Goal: Information Seeking & Learning: Stay updated

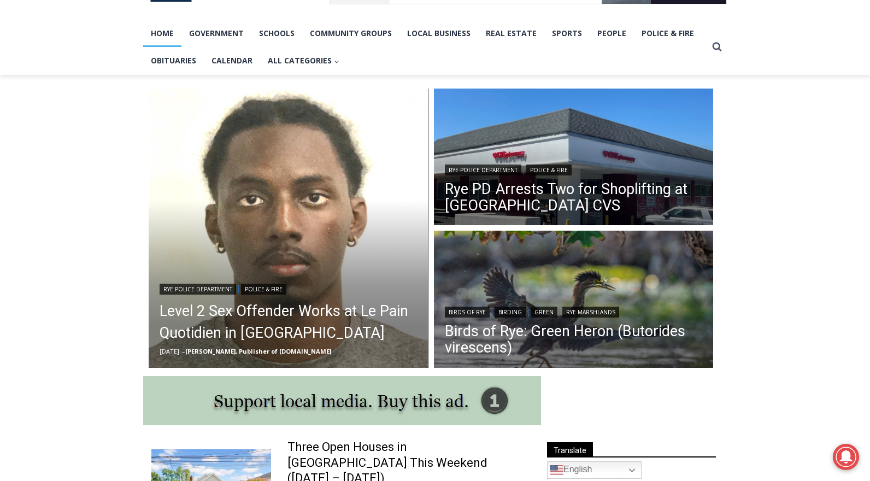
scroll to position [221, 0]
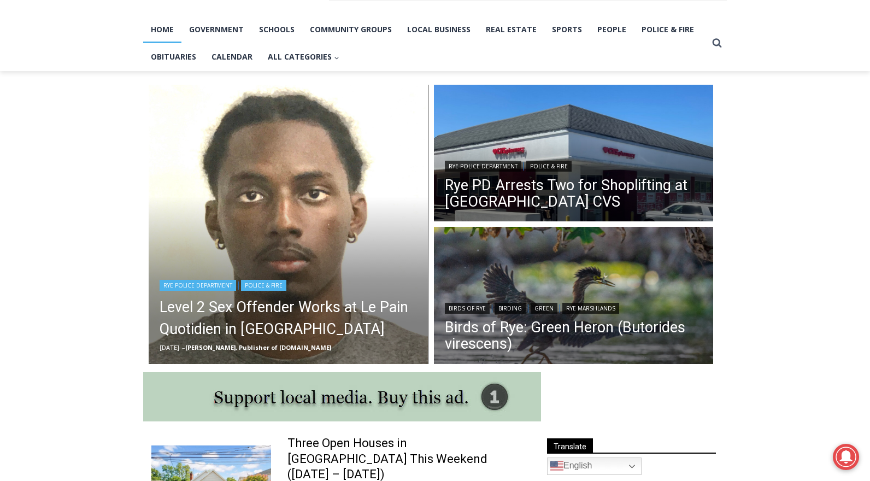
click at [279, 244] on img "Read More Level 2 Sex Offender Works at Le Pain Quotidien in Rye" at bounding box center [289, 225] width 280 height 280
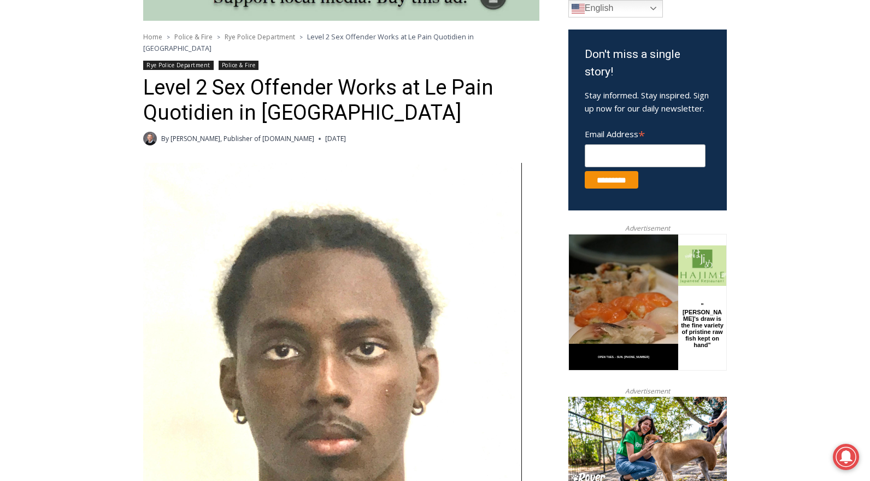
scroll to position [328, 0]
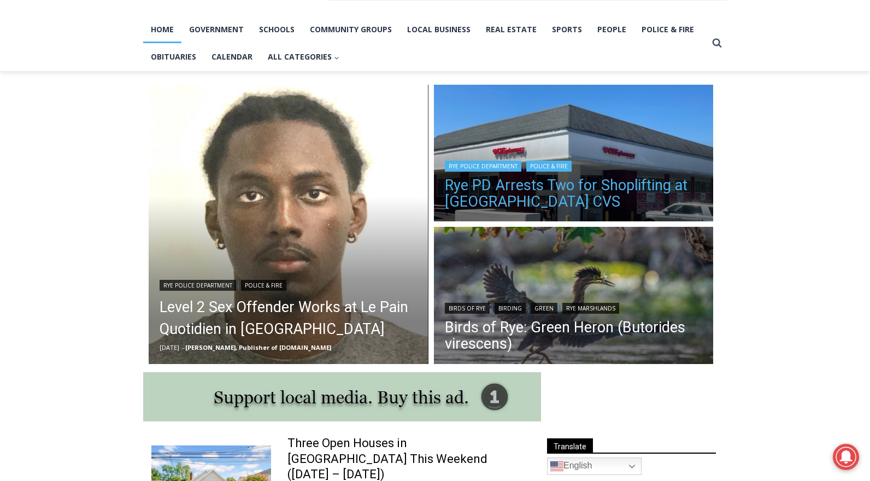
click at [498, 207] on link "Rye PD Arrests Two for Shoplifting at Boston Post Road CVS" at bounding box center [574, 193] width 258 height 33
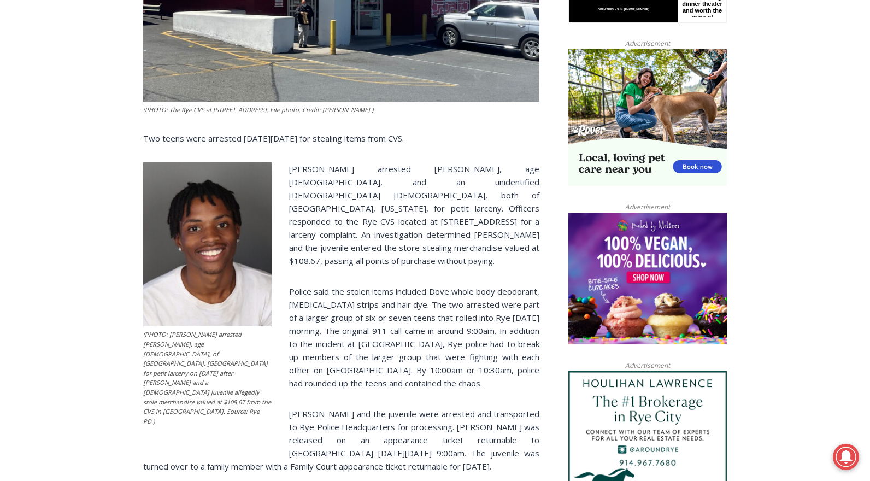
scroll to position [641, 0]
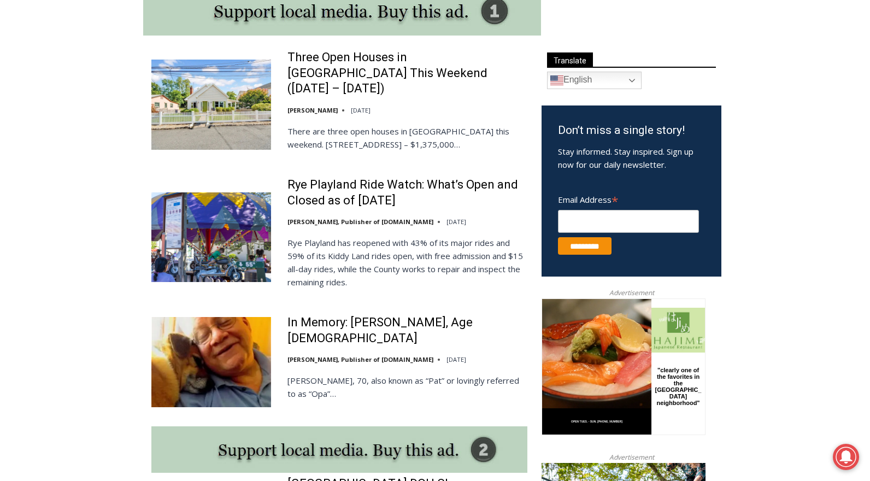
scroll to position [603, 0]
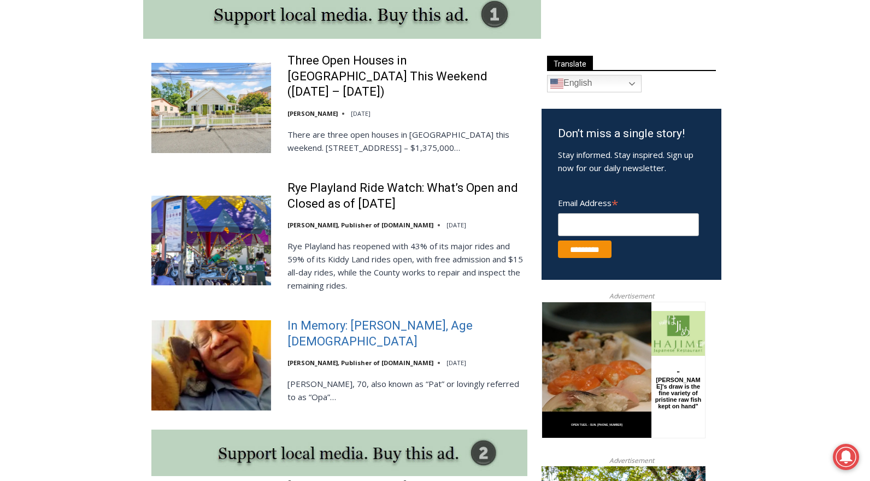
click at [316, 337] on link "In Memory: [PERSON_NAME], Age [DEMOGRAPHIC_DATA]" at bounding box center [407, 333] width 240 height 31
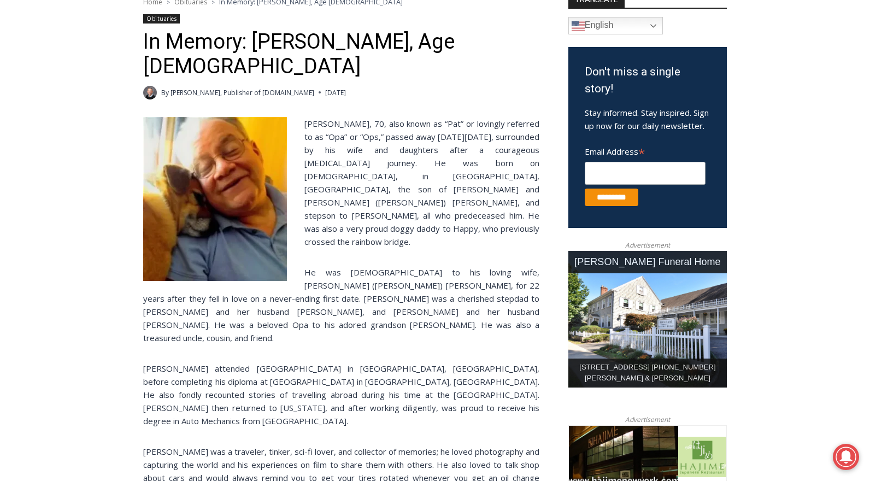
scroll to position [317, 0]
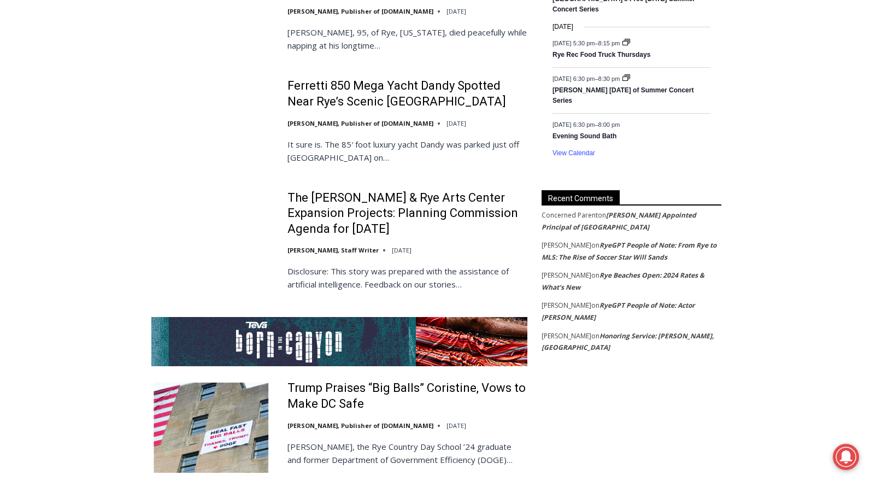
scroll to position [1860, 0]
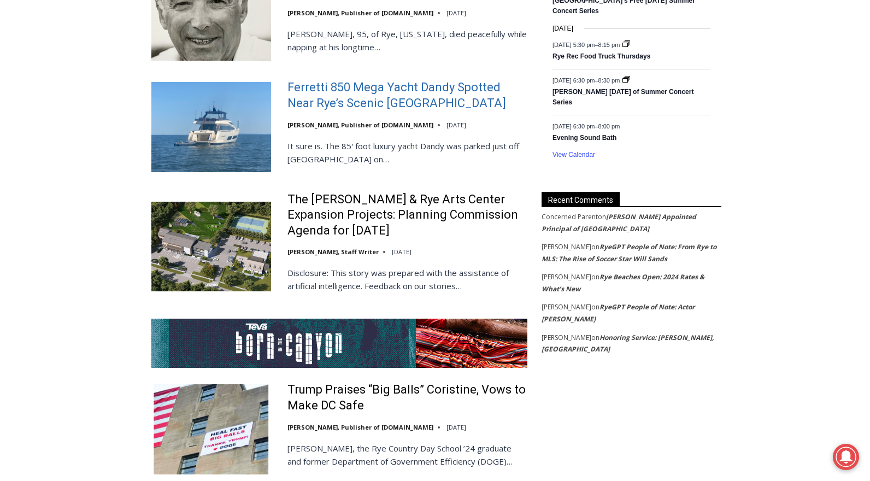
click at [312, 82] on link "Ferretti 850 Mega Yacht Dandy Spotted Near Rye’s Scenic [GEOGRAPHIC_DATA]" at bounding box center [407, 95] width 240 height 31
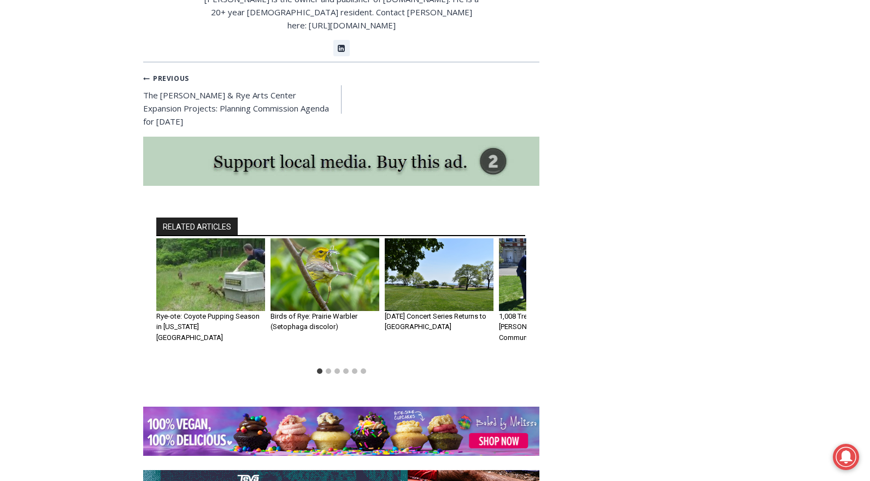
scroll to position [3206, 0]
